Goal: Transaction & Acquisition: Obtain resource

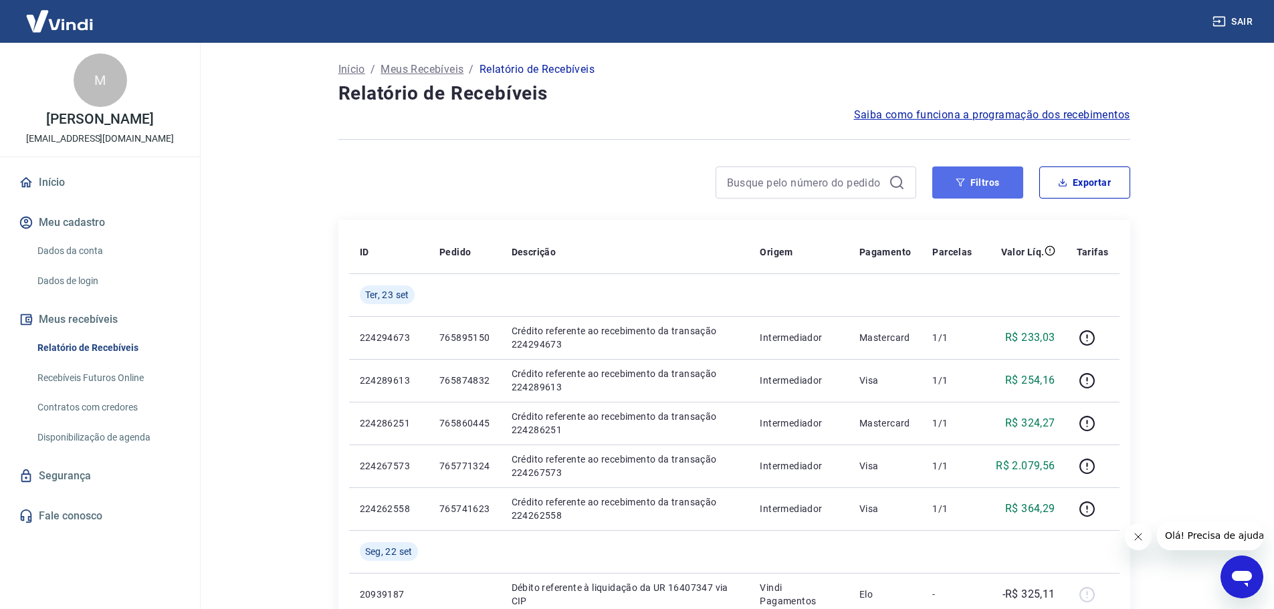
click at [993, 193] on button "Filtros" at bounding box center [978, 183] width 91 height 32
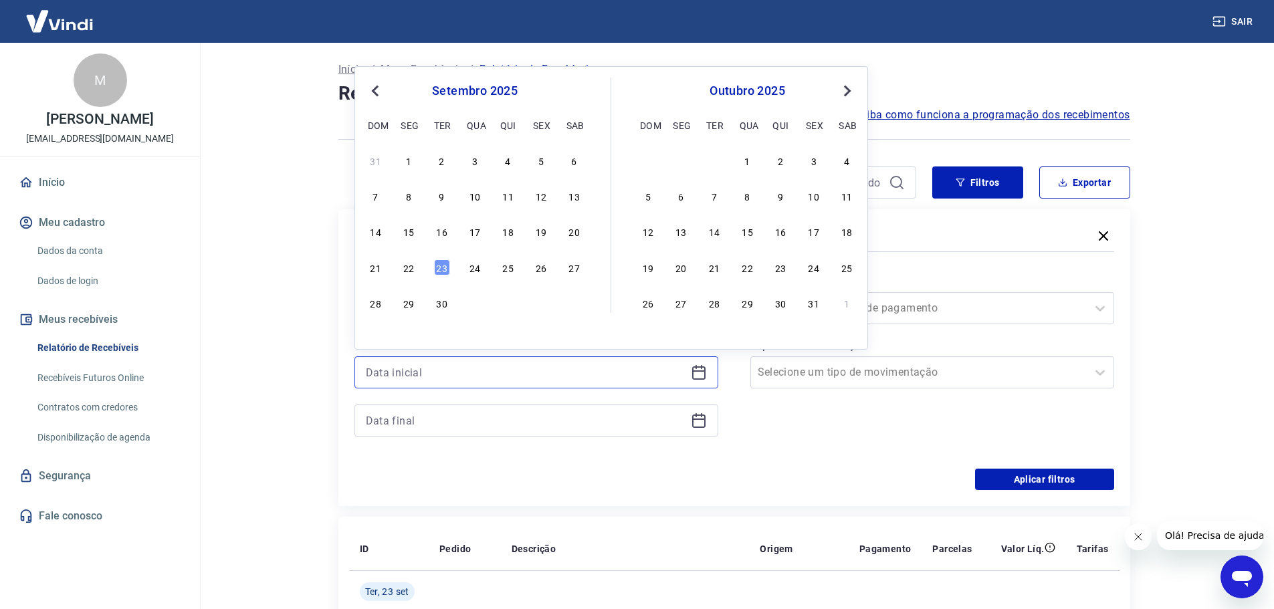
click at [563, 373] on input at bounding box center [526, 373] width 320 height 20
click at [435, 274] on div "23" at bounding box center [442, 268] width 16 height 16
type input "[DATE]"
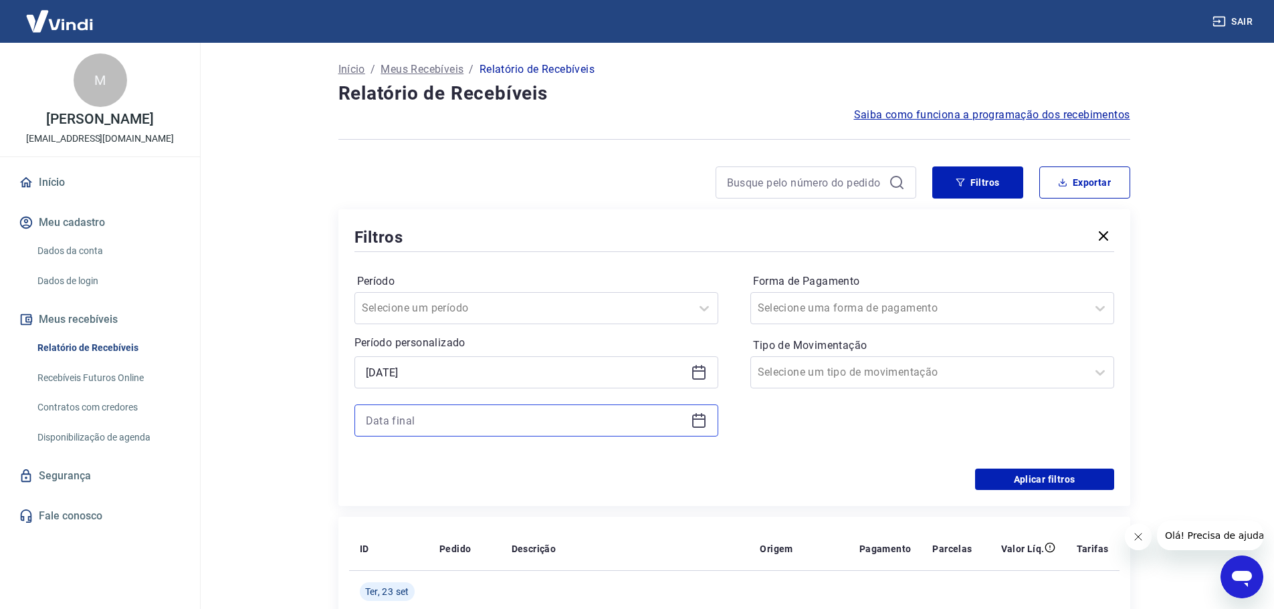
click at [425, 412] on input at bounding box center [526, 421] width 320 height 20
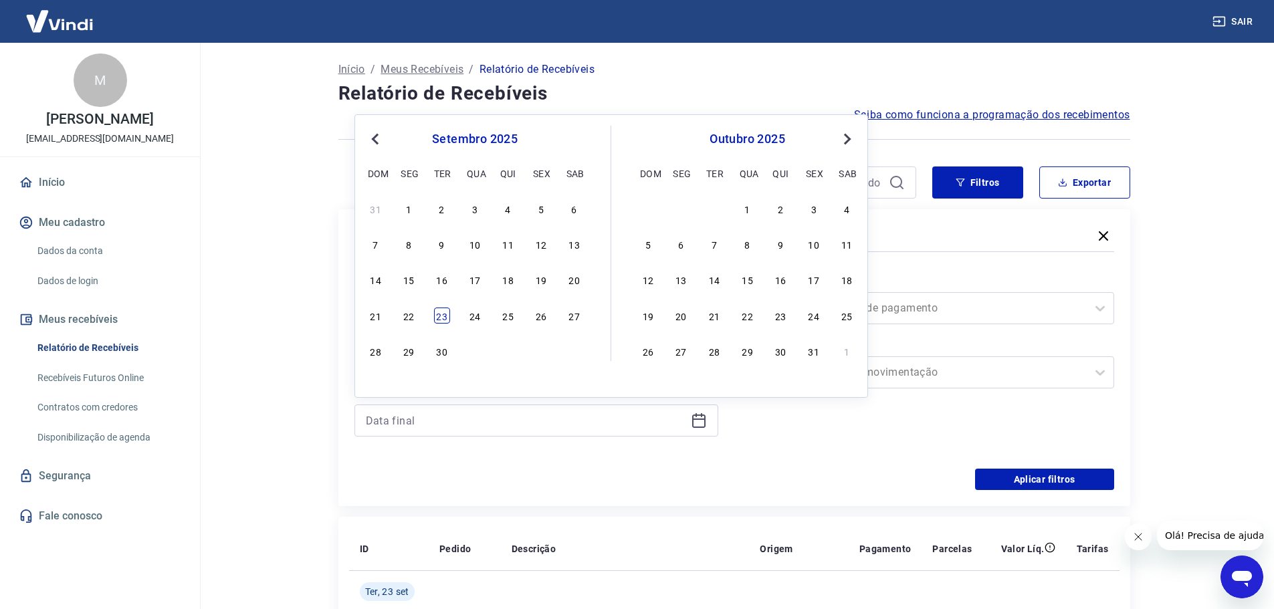
click at [441, 310] on div "23" at bounding box center [442, 316] width 16 height 16
type input "[DATE]"
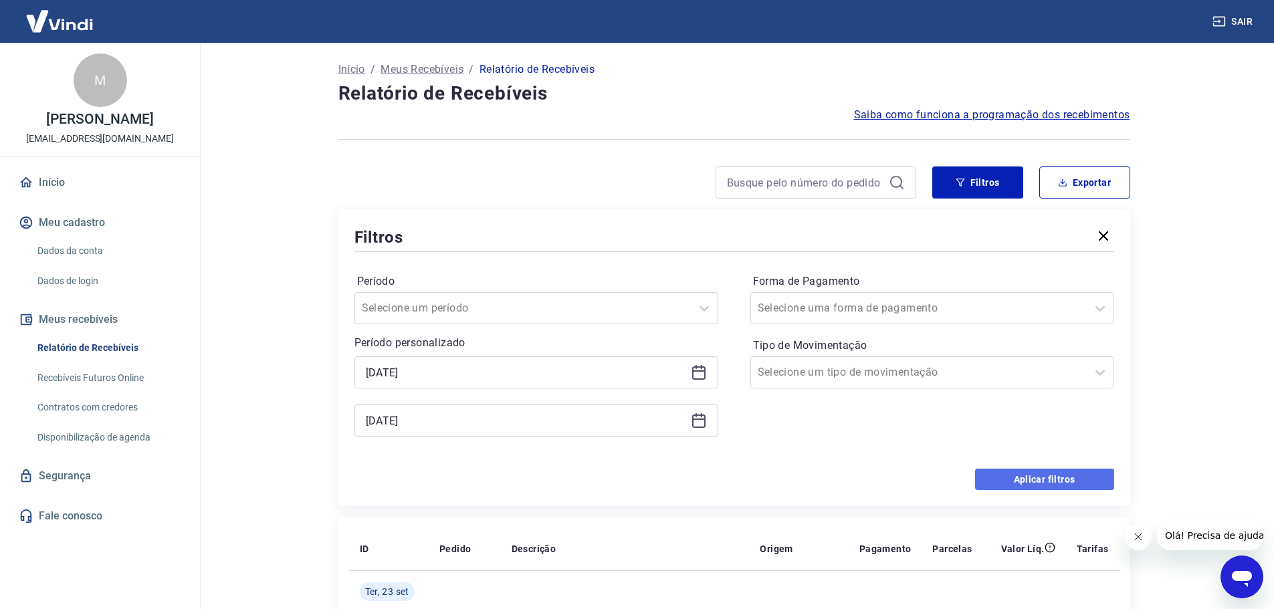
click at [1027, 473] on button "Aplicar filtros" at bounding box center [1044, 479] width 139 height 21
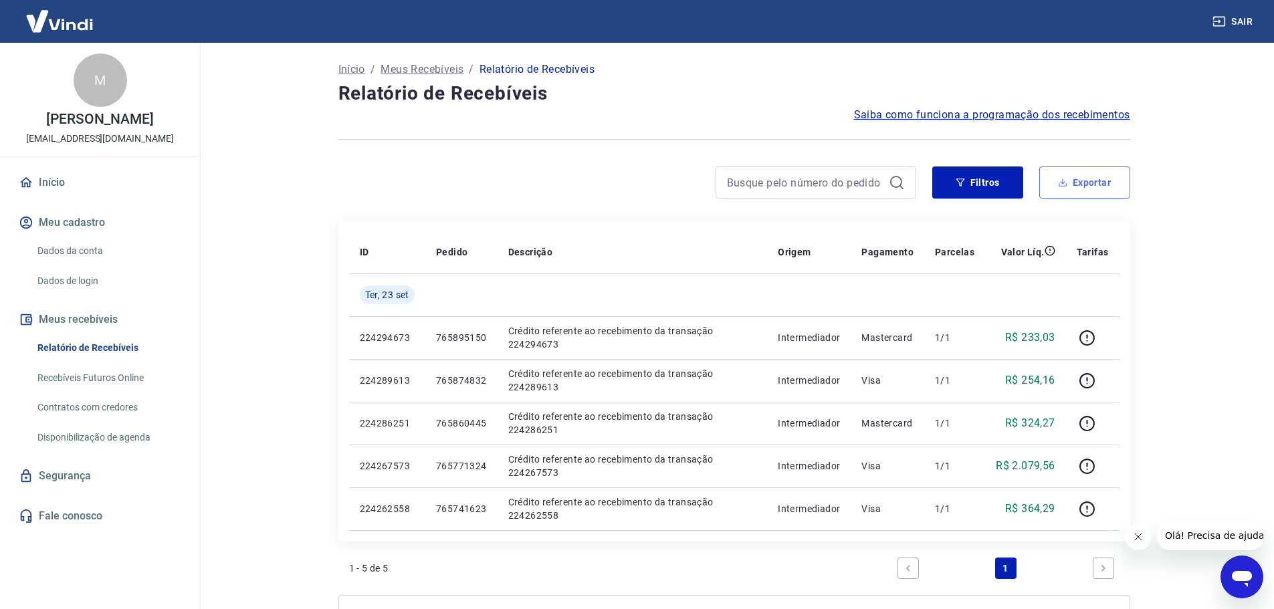
click at [1086, 184] on button "Exportar" at bounding box center [1085, 183] width 91 height 32
type input "[DATE]"
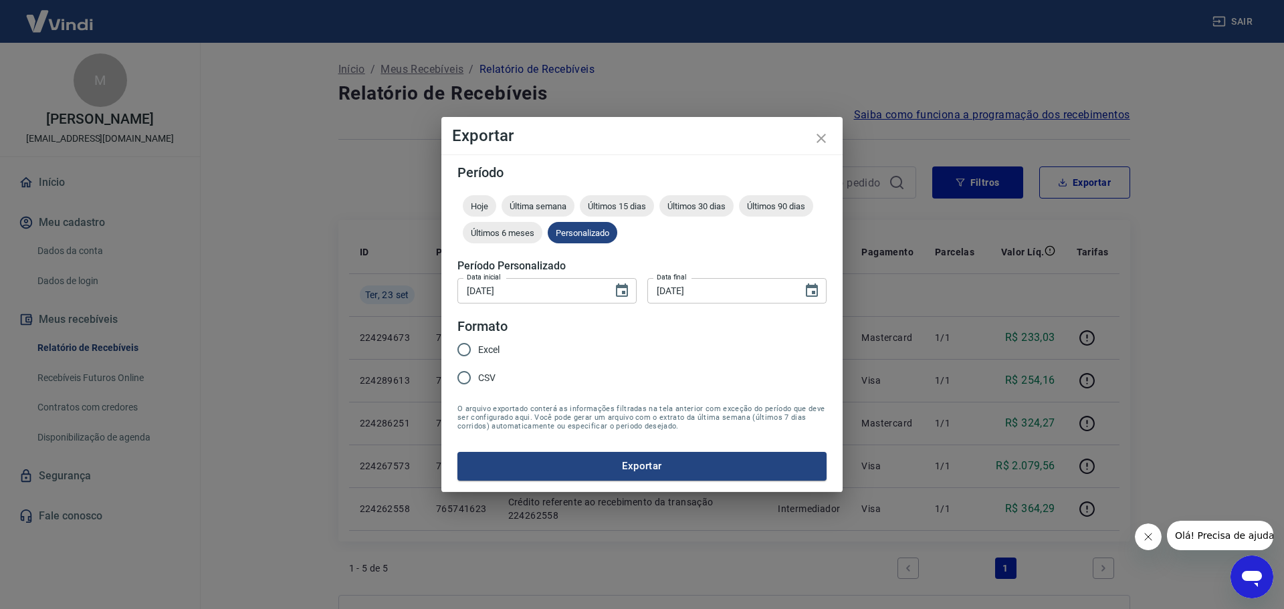
click at [488, 340] on label "Excel" at bounding box center [475, 350] width 50 height 28
click at [478, 340] on input "Excel" at bounding box center [464, 350] width 28 height 28
radio input "true"
click at [624, 460] on button "Exportar" at bounding box center [642, 466] width 369 height 28
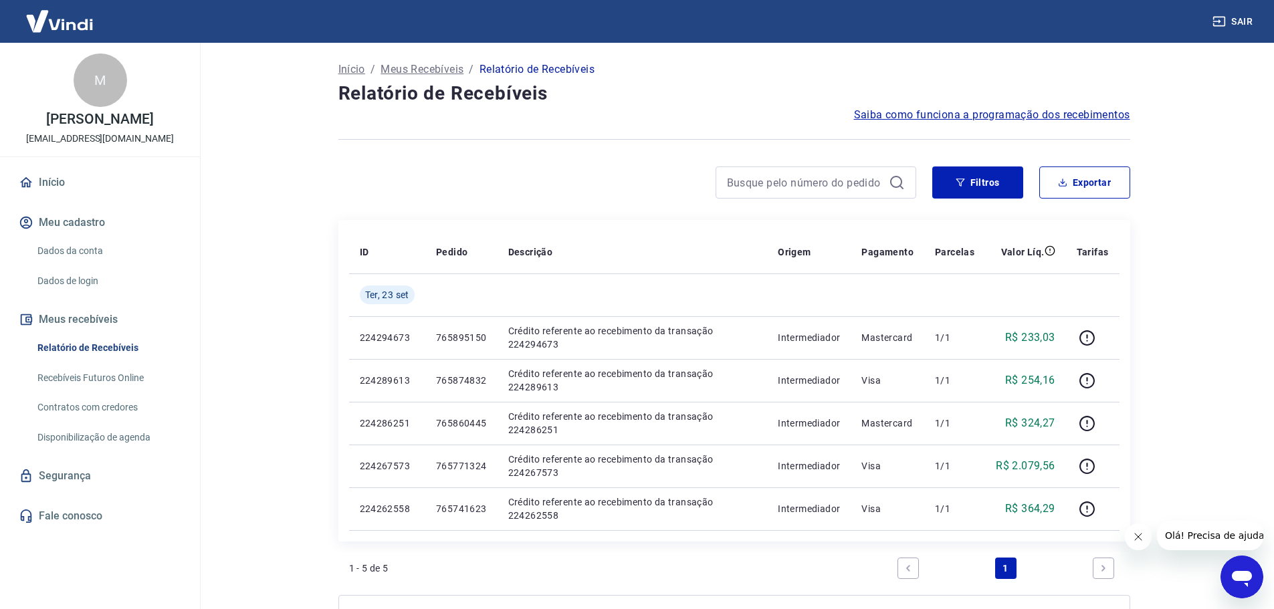
click at [844, 108] on div "Saiba como funciona a programação dos recebimentos" at bounding box center [734, 115] width 792 height 16
click at [751, 96] on h4 "Relatório de Recebíveis" at bounding box center [734, 93] width 792 height 27
